Goal: Information Seeking & Learning: Learn about a topic

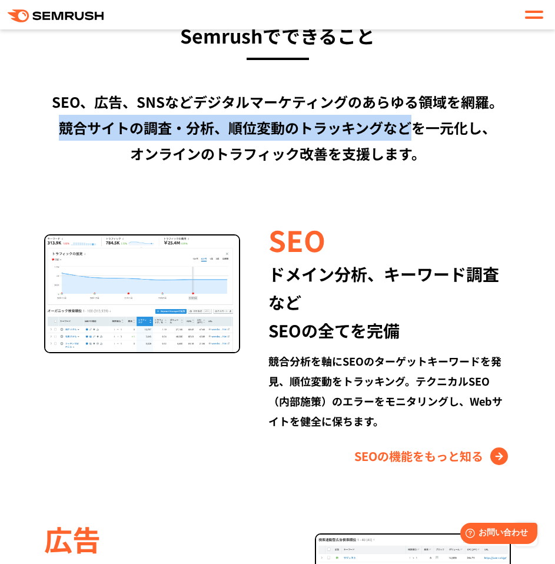
drag, startPoint x: 62, startPoint y: 127, endPoint x: 410, endPoint y: 130, distance: 347.8
click at [410, 130] on div "SEO、広告、SNSなどデジタルマーケティングのあらゆる領域を網羅。 競合サイトの調査・分析、順位変動のトラッキングなどを一元化し、 オンラインのトラフィック…" at bounding box center [277, 128] width 531 height 78
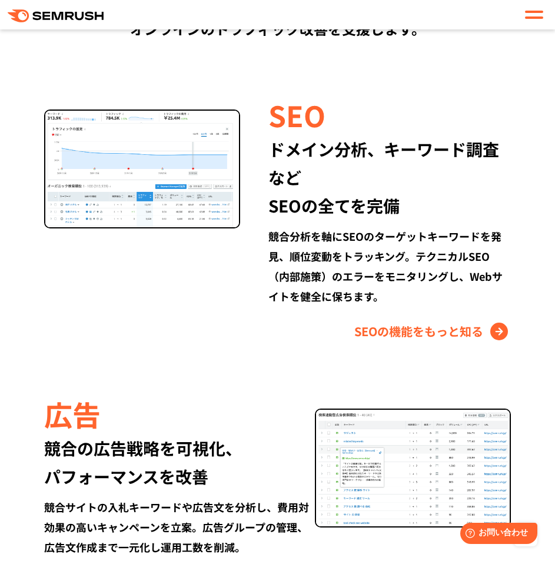
scroll to position [1295, 0]
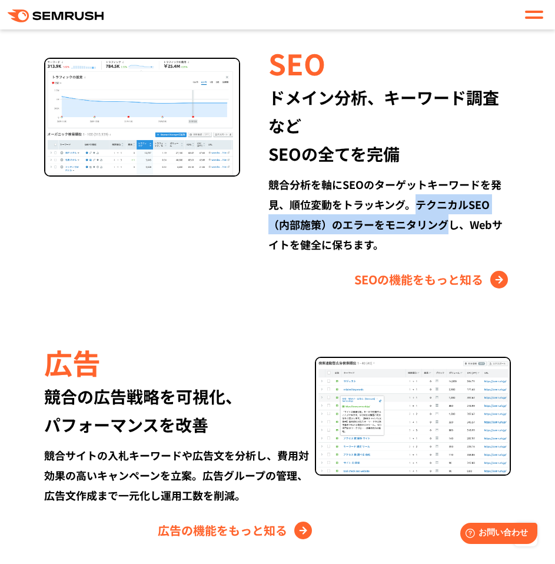
drag, startPoint x: 418, startPoint y: 204, endPoint x: 446, endPoint y: 220, distance: 32.4
click at [446, 220] on div "競合分析を軸にSEOのターゲットキーワードを発見、順位変動をトラッキング。テクニカルSEO（内部施策）のエラーをモニタリングし、Webサイトを健全に保ちます。" at bounding box center [389, 214] width 242 height 80
copy div "テクニカルSEO（内部施策）のエラーをモニタリング"
click at [319, 231] on div "競合分析を軸にSEOのターゲットキーワードを発見、順位変動をトラッキング。テクニカルSEO（内部施策）のエラーをモニタリングし、Webサイトを健全に保ちます。" at bounding box center [389, 214] width 242 height 80
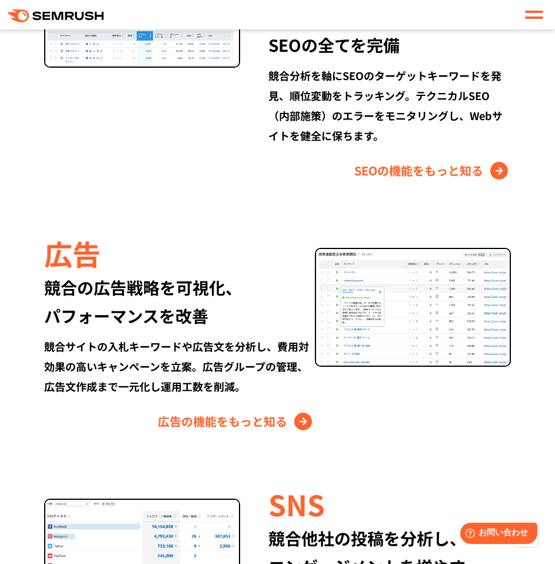
scroll to position [1412, 0]
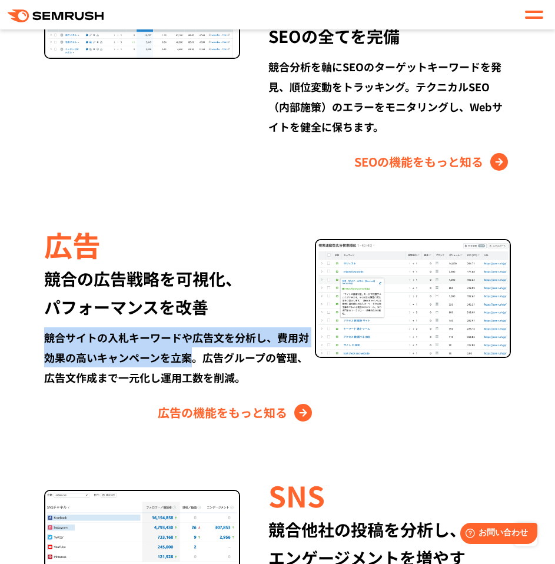
drag, startPoint x: 45, startPoint y: 337, endPoint x: 188, endPoint y: 360, distance: 144.3
click at [188, 360] on div "競合サイトの入札キーワードや広告文を分析し、費用対効果の高いキャンペーンを立案。広告グループの管理、広告文作成まで一元化し運用工数を削減。" at bounding box center [179, 357] width 271 height 60
copy div "競合サイトの入札キーワードや広告文を分析し、費用対効果の高いキャンペーンを立案"
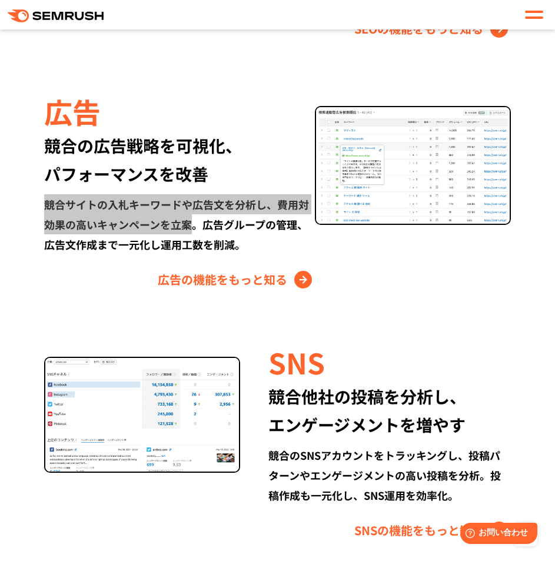
scroll to position [1589, 0]
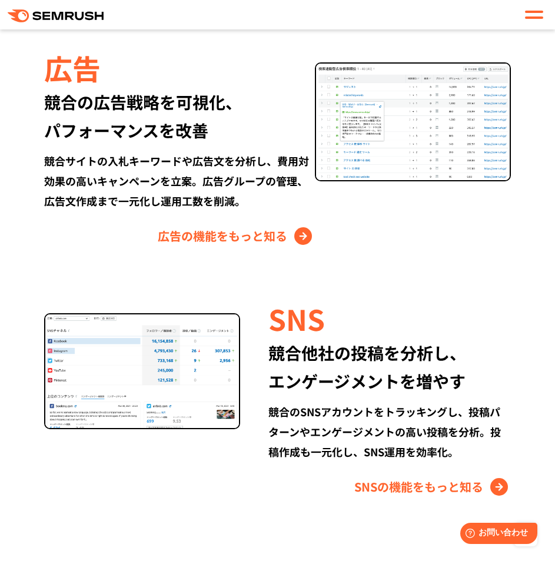
click at [266, 182] on div "競合サイトの入札キーワードや広告文を分析し、費用対効果の高いキャンペーンを立案。広告グループの管理、広告文作成まで一元化し運用工数を削減。" at bounding box center [179, 181] width 271 height 60
click at [202, 182] on div "競合サイトの入札キーワードや広告文を分析し、費用対効果の高いキャンペーンを立案。広告グループの管理、広告文作成まで一元化し運用工数を削減。" at bounding box center [179, 181] width 271 height 60
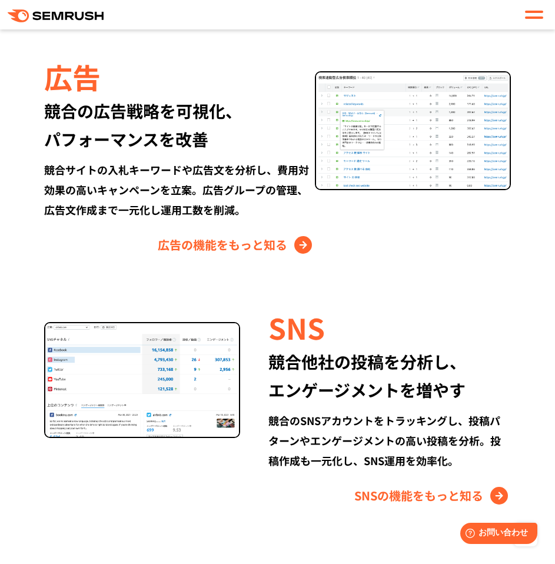
scroll to position [1706, 0]
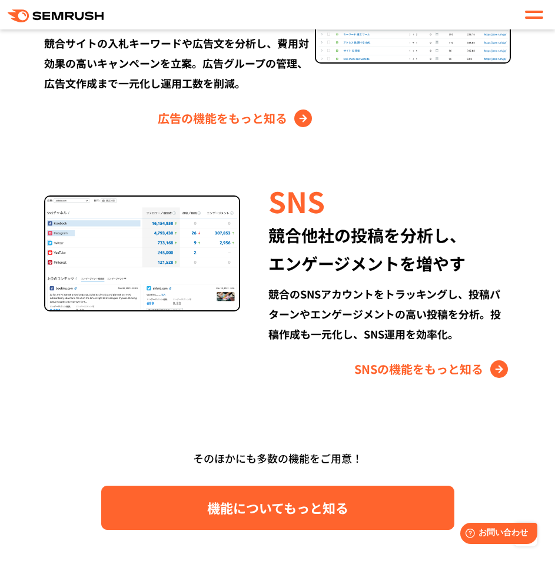
click at [238, 503] on span "機能についてもっと知る" at bounding box center [277, 507] width 141 height 21
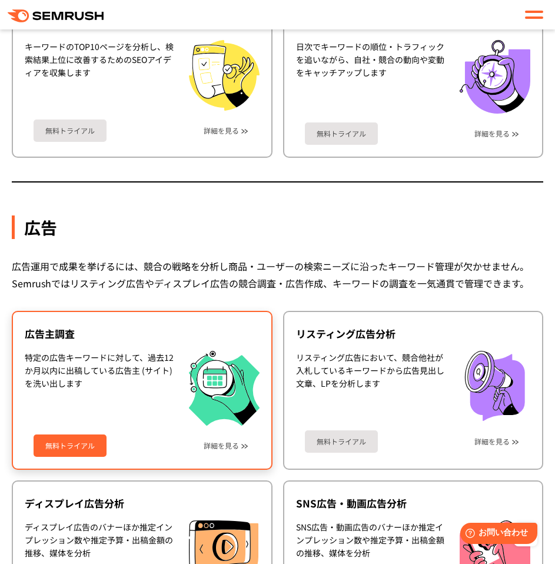
scroll to position [1353, 0]
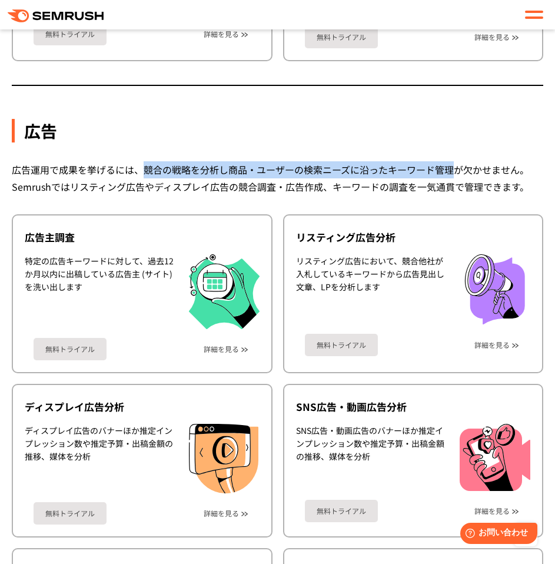
drag, startPoint x: 144, startPoint y: 170, endPoint x: 453, endPoint y: 168, distance: 308.9
click at [453, 168] on div "広告運用で成果を挙げるには、競合の戦略を分析し商品・ユーザーの検索ニーズに沿ったキーワード管理が欠かせません。Semrushではリスティング広告やディスプレイ…" at bounding box center [277, 178] width 531 height 34
copy div "競合の戦略を分析し商品・ユーザーの検索ニーズに沿ったキーワード管理"
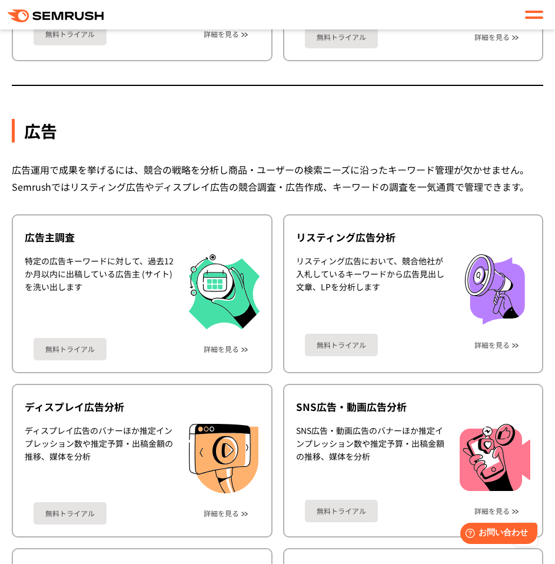
click at [138, 174] on div "広告運用で成果を挙げるには、競合の戦略を分析し商品・ユーザーの検索ニーズに沿ったキーワード管理が欠かせません。Semrushではリスティング広告やディスプレイ…" at bounding box center [277, 178] width 531 height 34
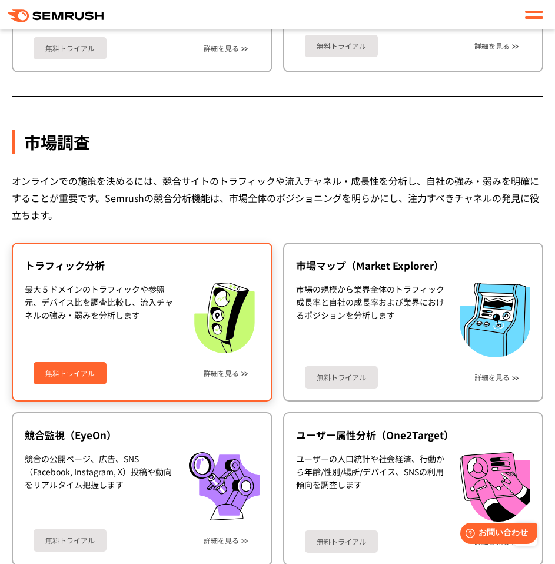
scroll to position [2471, 0]
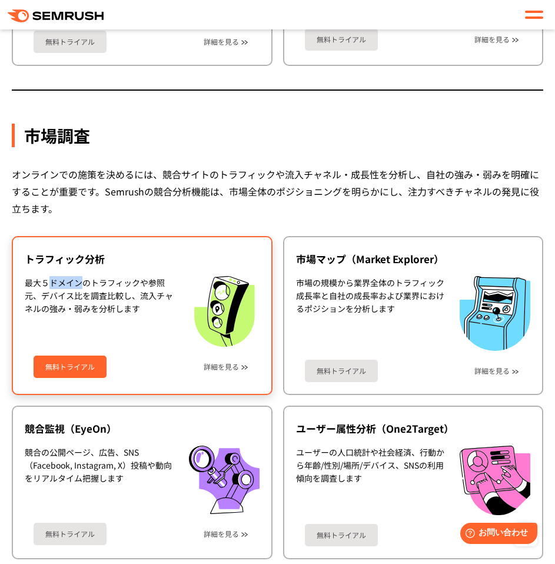
drag, startPoint x: 51, startPoint y: 282, endPoint x: 84, endPoint y: 284, distance: 32.4
click at [84, 284] on div "最大５ドメインのトラフィックや参照元、デバイス比を調査比較し、流入チャネルの強み・弱みを分析します" at bounding box center [101, 311] width 152 height 71
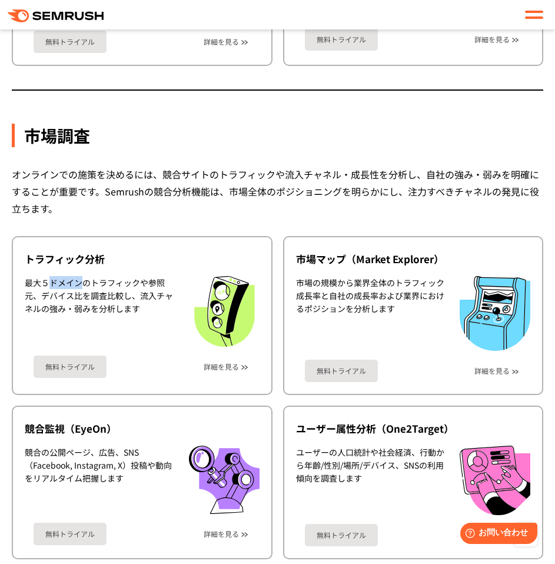
copy div "ドメイン"
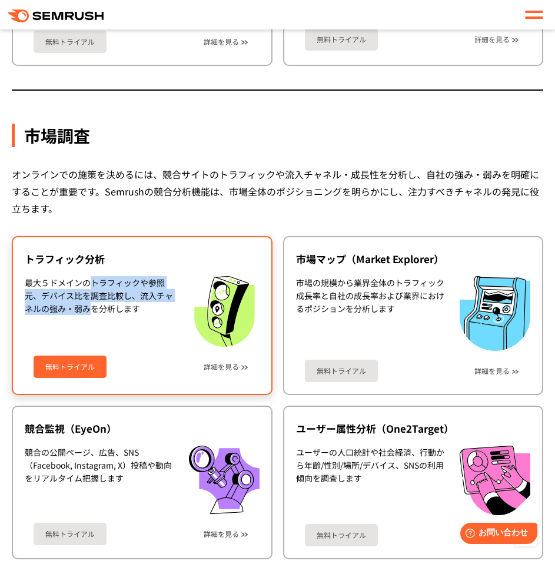
drag, startPoint x: 88, startPoint y: 283, endPoint x: 48, endPoint y: 340, distance: 69.2
click at [92, 314] on div "最大５ドメインのトラフィックや参照元、デバイス比を調査比較し、流入チャネルの強み・弱みを分析します" at bounding box center [101, 311] width 152 height 71
copy div "トラフィックや参照元、デバイス比を調査比較し、流入チャネルの強み・弱み"
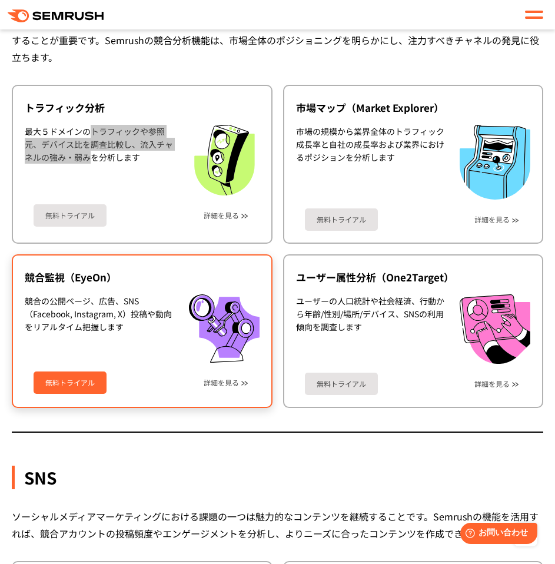
scroll to position [2648, 0]
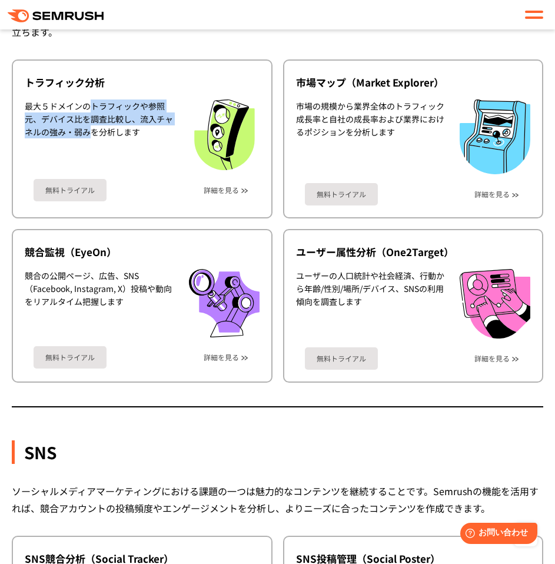
drag, startPoint x: 408, startPoint y: 438, endPoint x: 417, endPoint y: 432, distance: 10.9
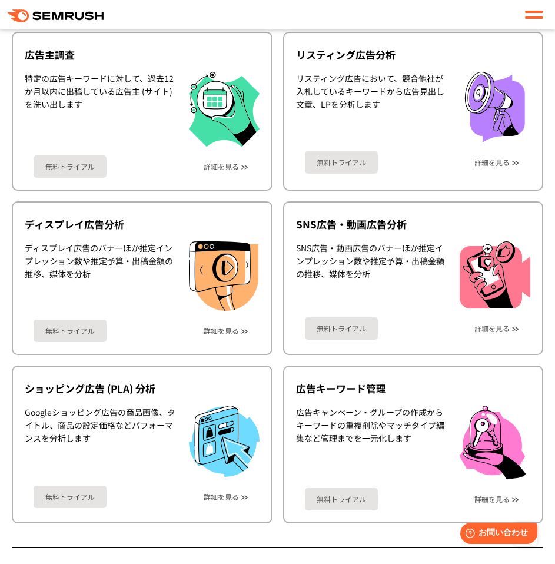
scroll to position [0, 0]
